Goal: Information Seeking & Learning: Learn about a topic

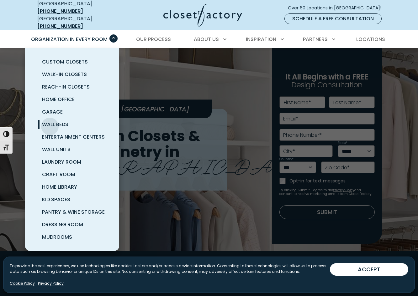
click at [50, 122] on span "Wall Beds" at bounding box center [55, 124] width 26 height 7
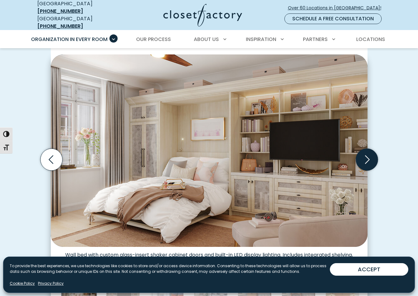
click at [362, 154] on icon "Next slide" at bounding box center [366, 160] width 22 height 22
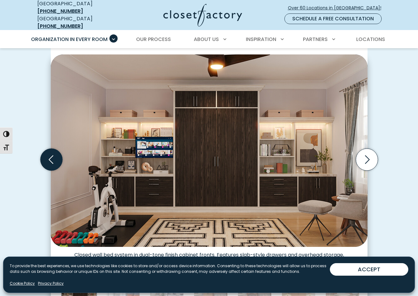
click at [51, 154] on icon "Previous slide" at bounding box center [51, 160] width 22 height 22
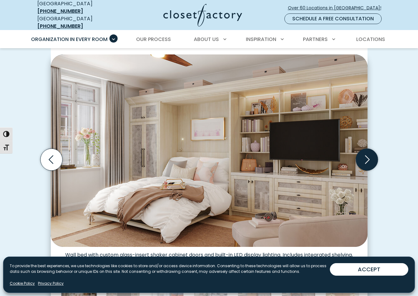
click at [376, 156] on icon "Next slide" at bounding box center [366, 160] width 22 height 22
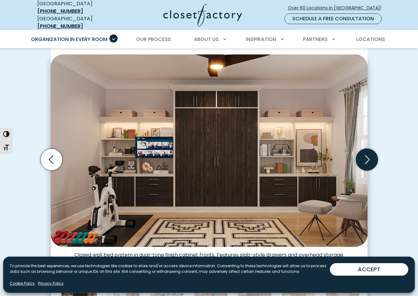
click at [376, 156] on icon "Next slide" at bounding box center [366, 160] width 22 height 22
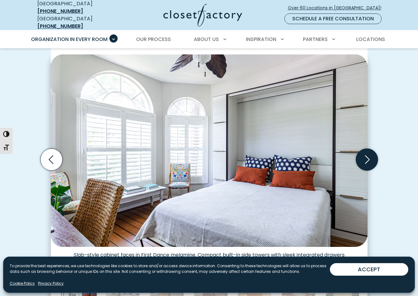
click at [376, 156] on icon "Next slide" at bounding box center [366, 160] width 22 height 22
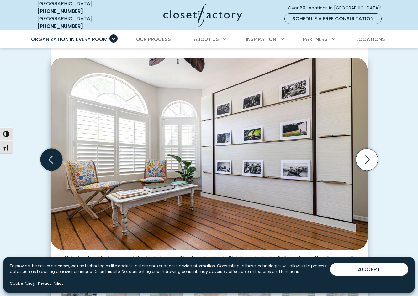
click at [50, 152] on icon "Previous slide" at bounding box center [51, 160] width 22 height 22
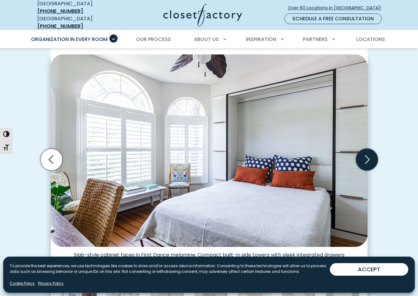
click at [369, 153] on icon "Next slide" at bounding box center [366, 160] width 22 height 22
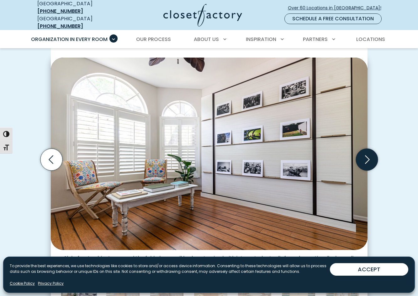
click at [369, 153] on icon "Next slide" at bounding box center [366, 160] width 22 height 22
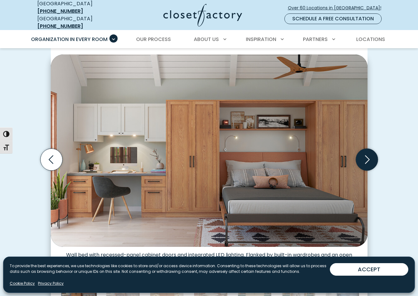
click at [369, 153] on icon "Next slide" at bounding box center [366, 160] width 22 height 22
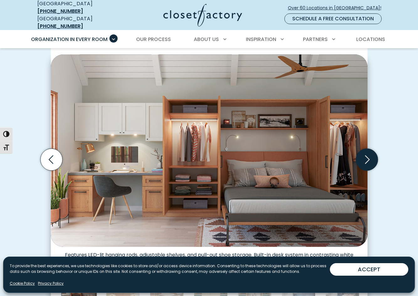
click at [369, 153] on icon "Next slide" at bounding box center [366, 160] width 22 height 22
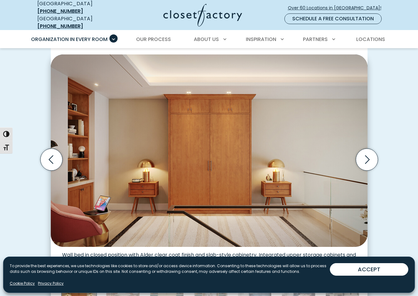
click at [350, 146] on img "Thumbnail Gallery" at bounding box center [209, 151] width 317 height 193
click at [365, 153] on icon "Next slide" at bounding box center [366, 160] width 22 height 22
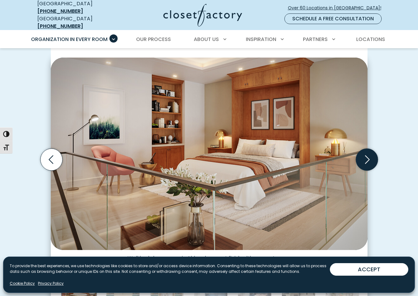
click at [365, 153] on icon "Next slide" at bounding box center [366, 160] width 22 height 22
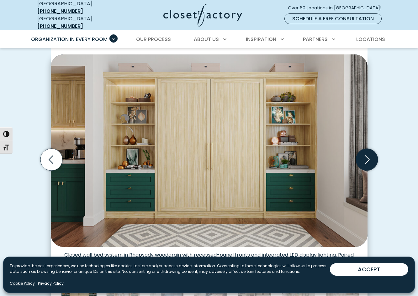
click at [365, 153] on icon "Next slide" at bounding box center [366, 160] width 22 height 22
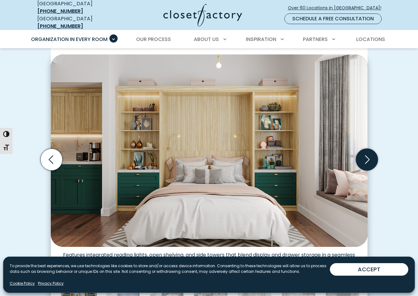
click at [365, 154] on icon "Next slide" at bounding box center [366, 160] width 22 height 22
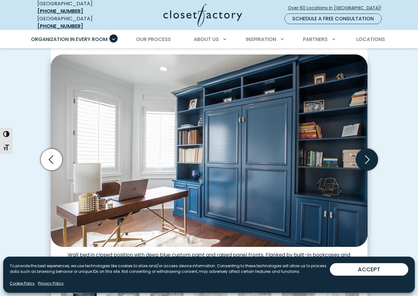
click at [365, 154] on icon "Next slide" at bounding box center [366, 160] width 22 height 22
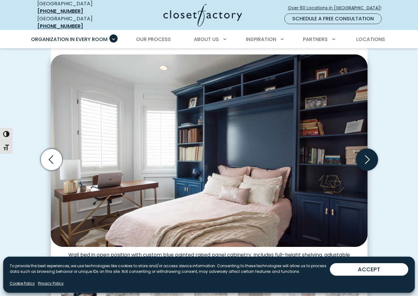
click at [365, 154] on icon "Next slide" at bounding box center [366, 160] width 22 height 22
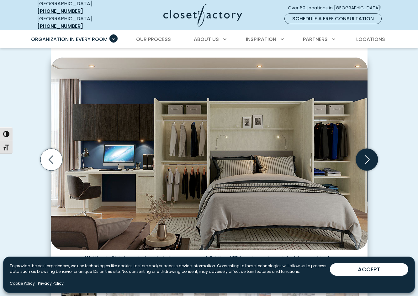
click at [365, 154] on icon "Next slide" at bounding box center [366, 160] width 22 height 22
